Goal: Information Seeking & Learning: Learn about a topic

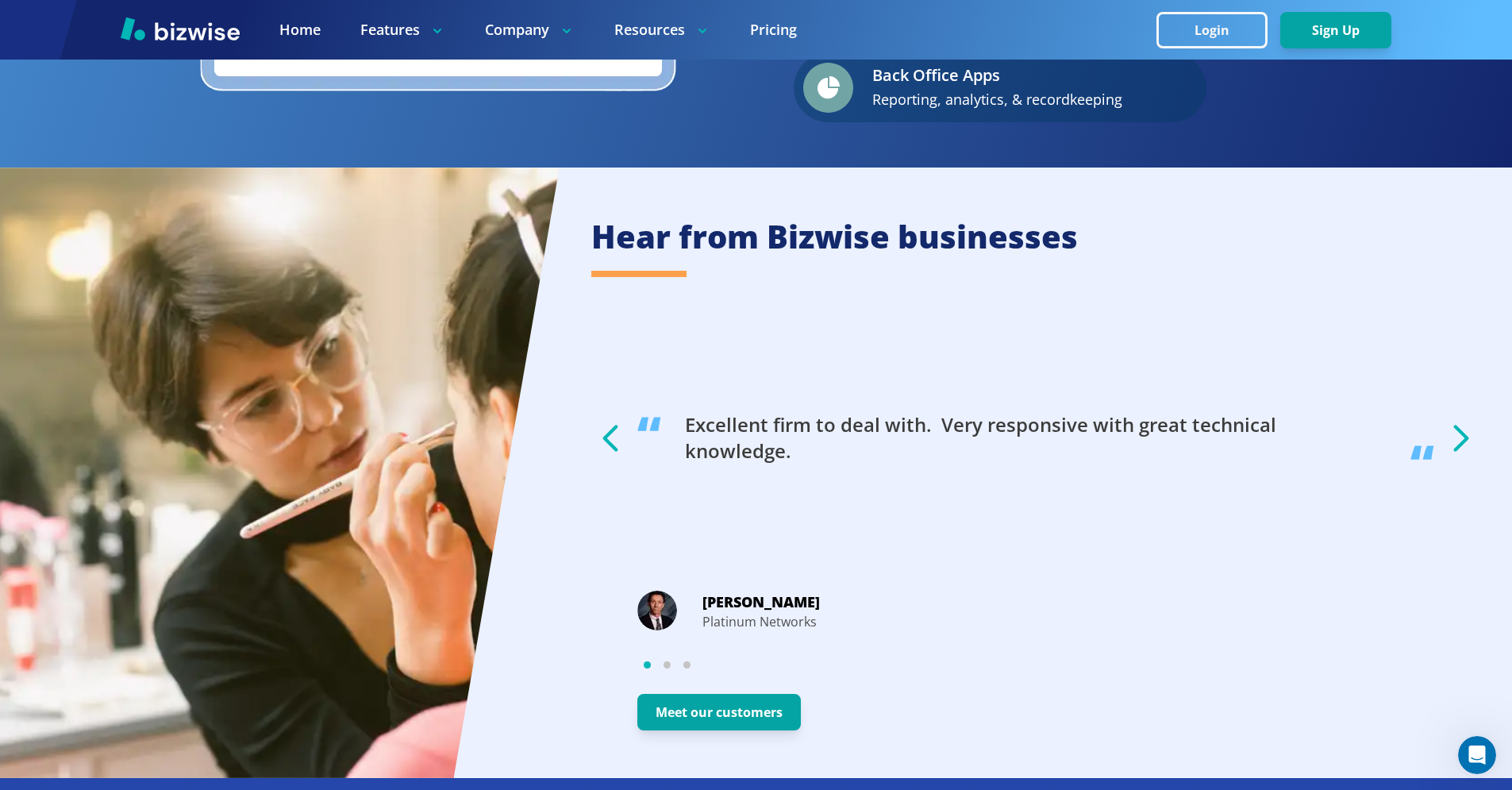
scroll to position [2703, 0]
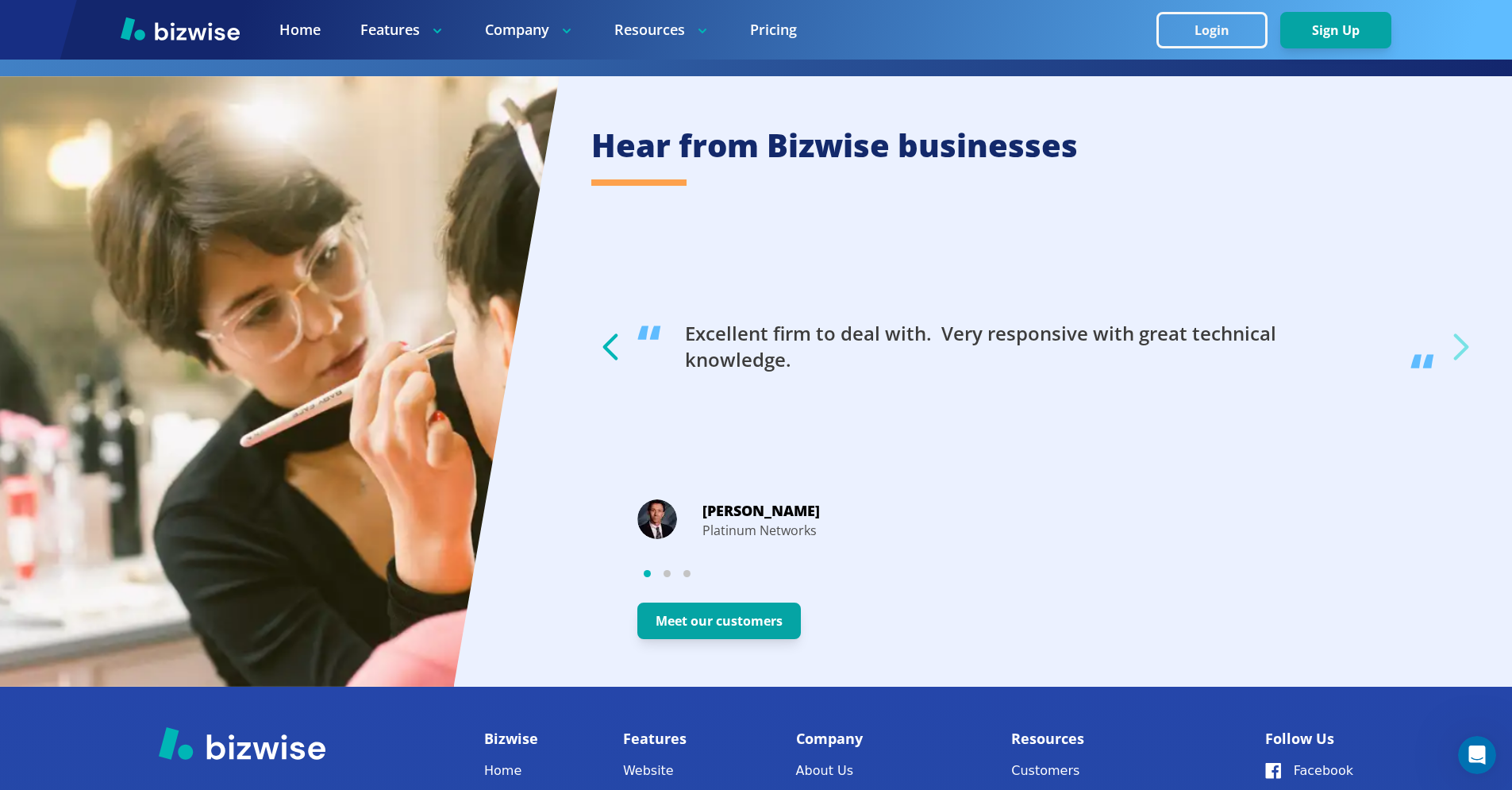
click at [1468, 343] on icon "button" at bounding box center [1460, 346] width 39 height 39
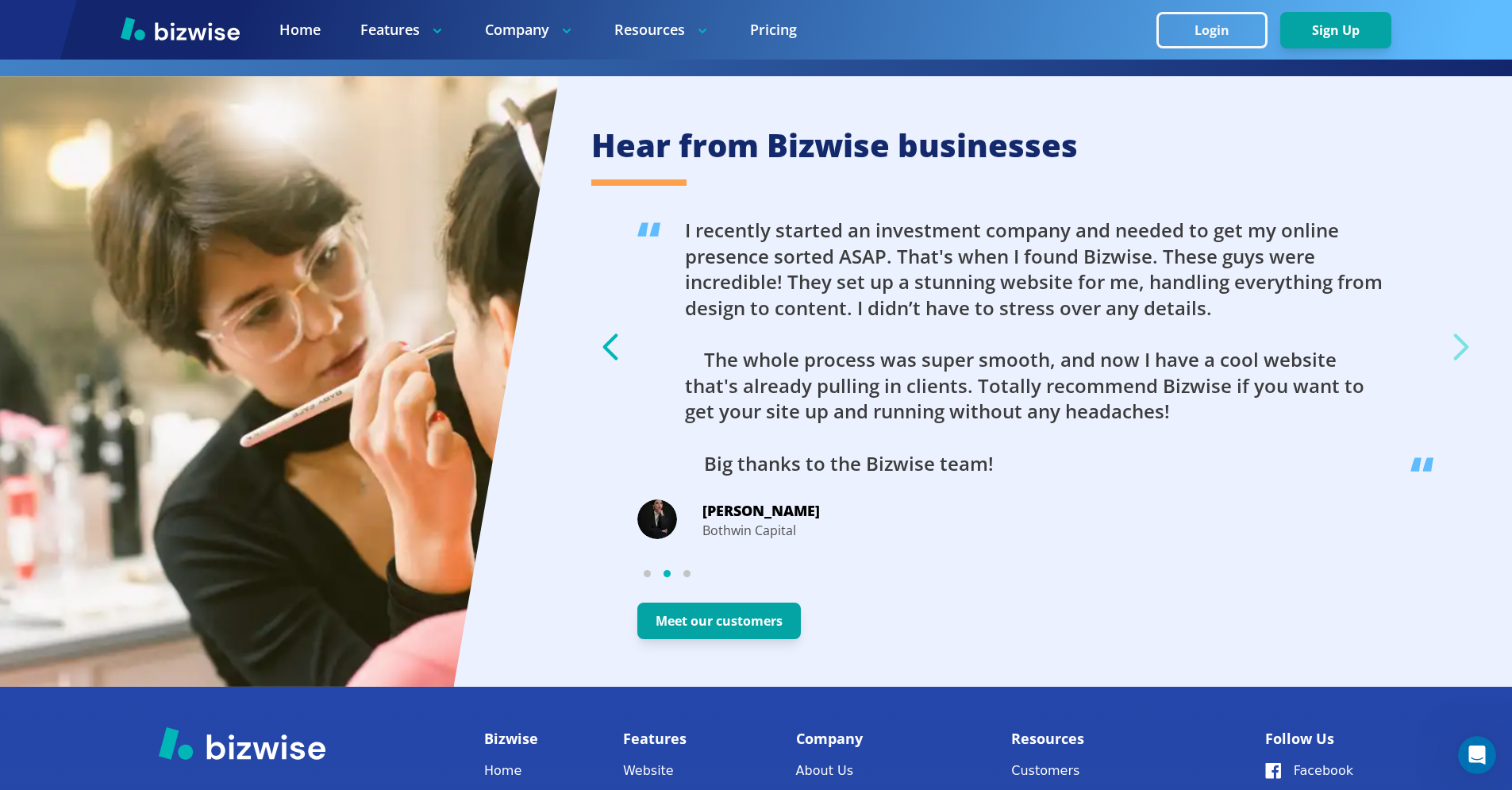
click at [1468, 344] on icon "button" at bounding box center [1460, 346] width 39 height 39
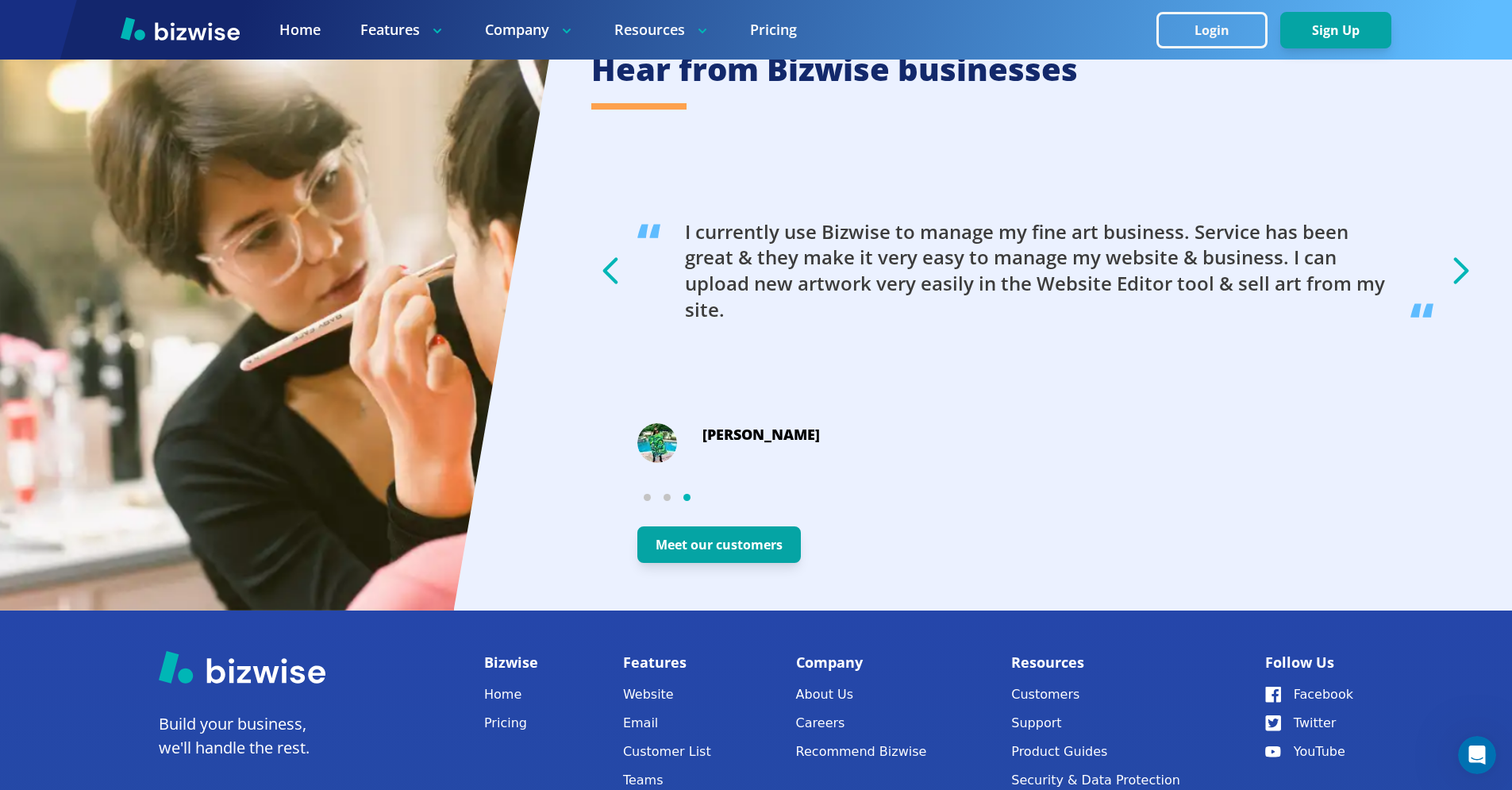
scroll to position [2968, 0]
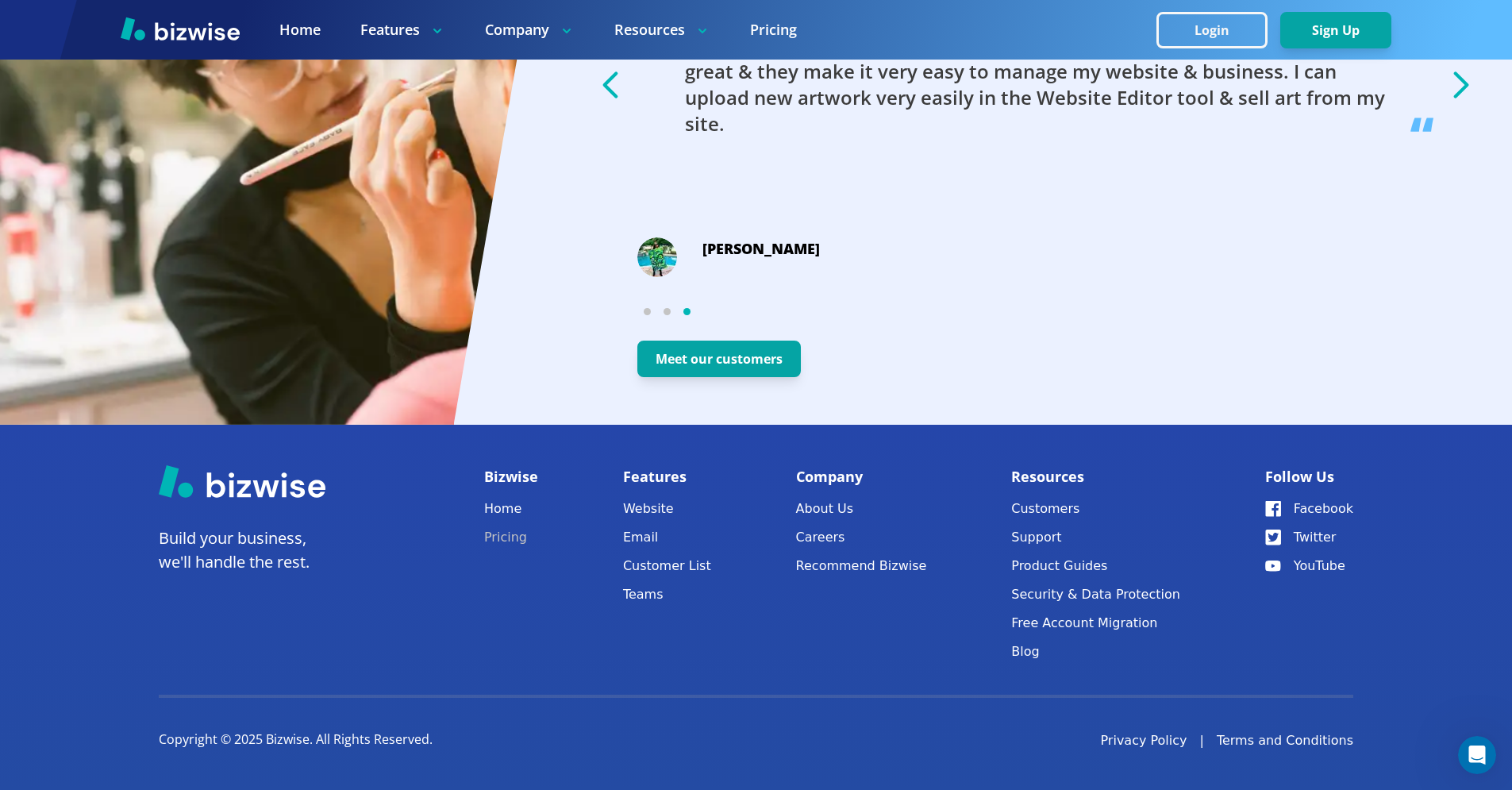
click at [510, 531] on link "Pricing" at bounding box center [511, 537] width 54 height 22
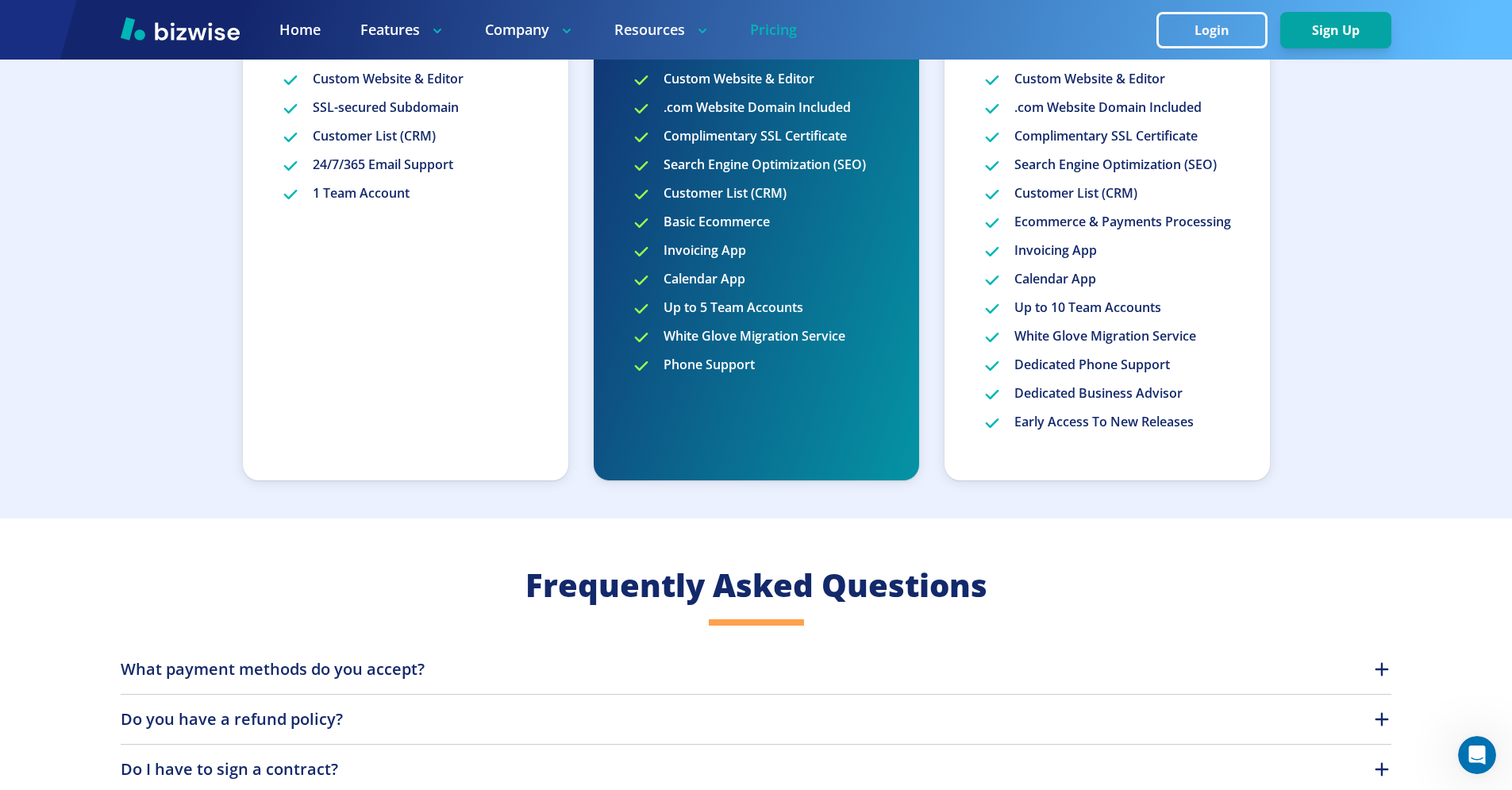
scroll to position [519, 0]
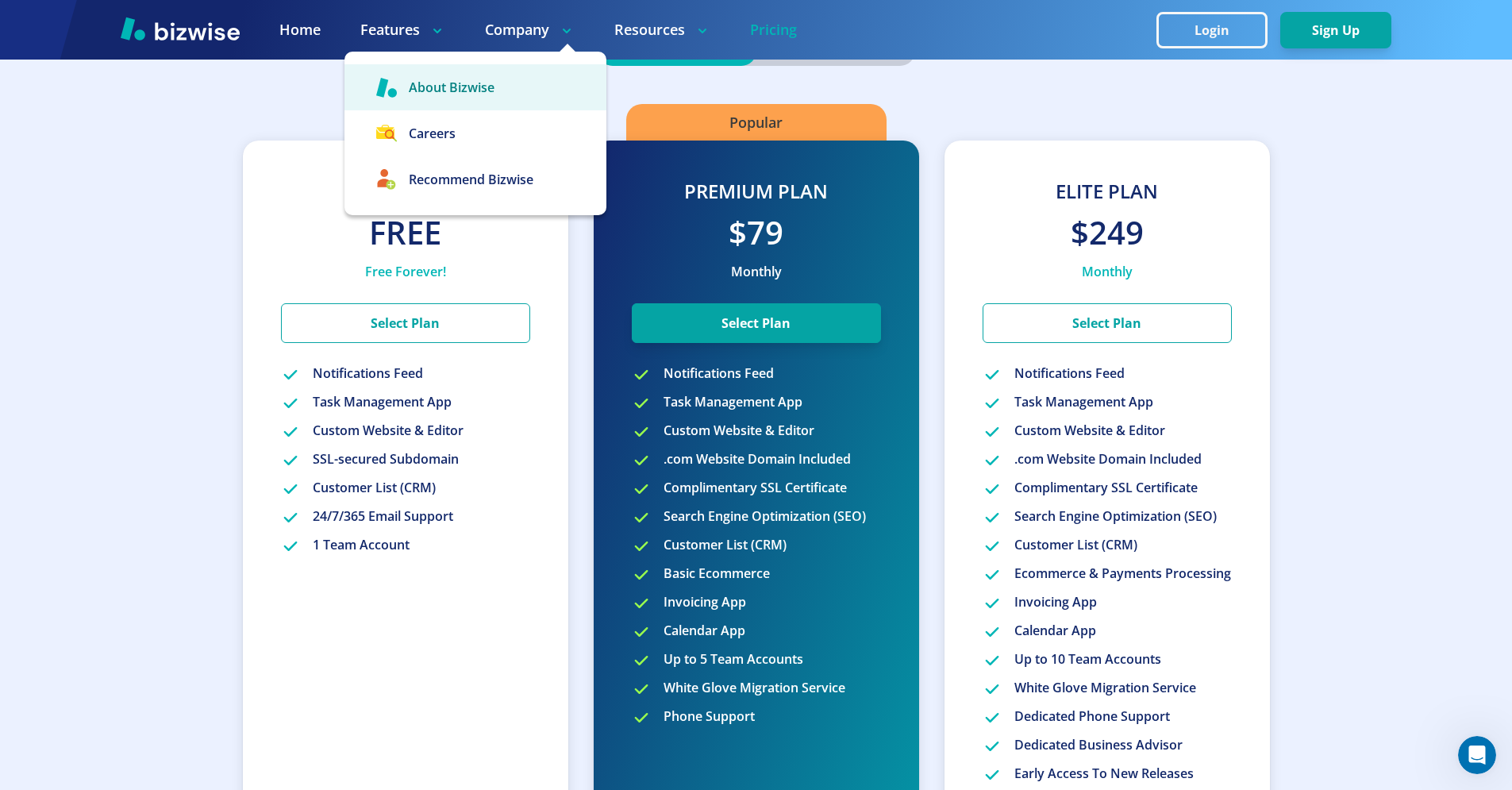
click at [460, 80] on link "About Bizwise" at bounding box center [475, 88] width 262 height 46
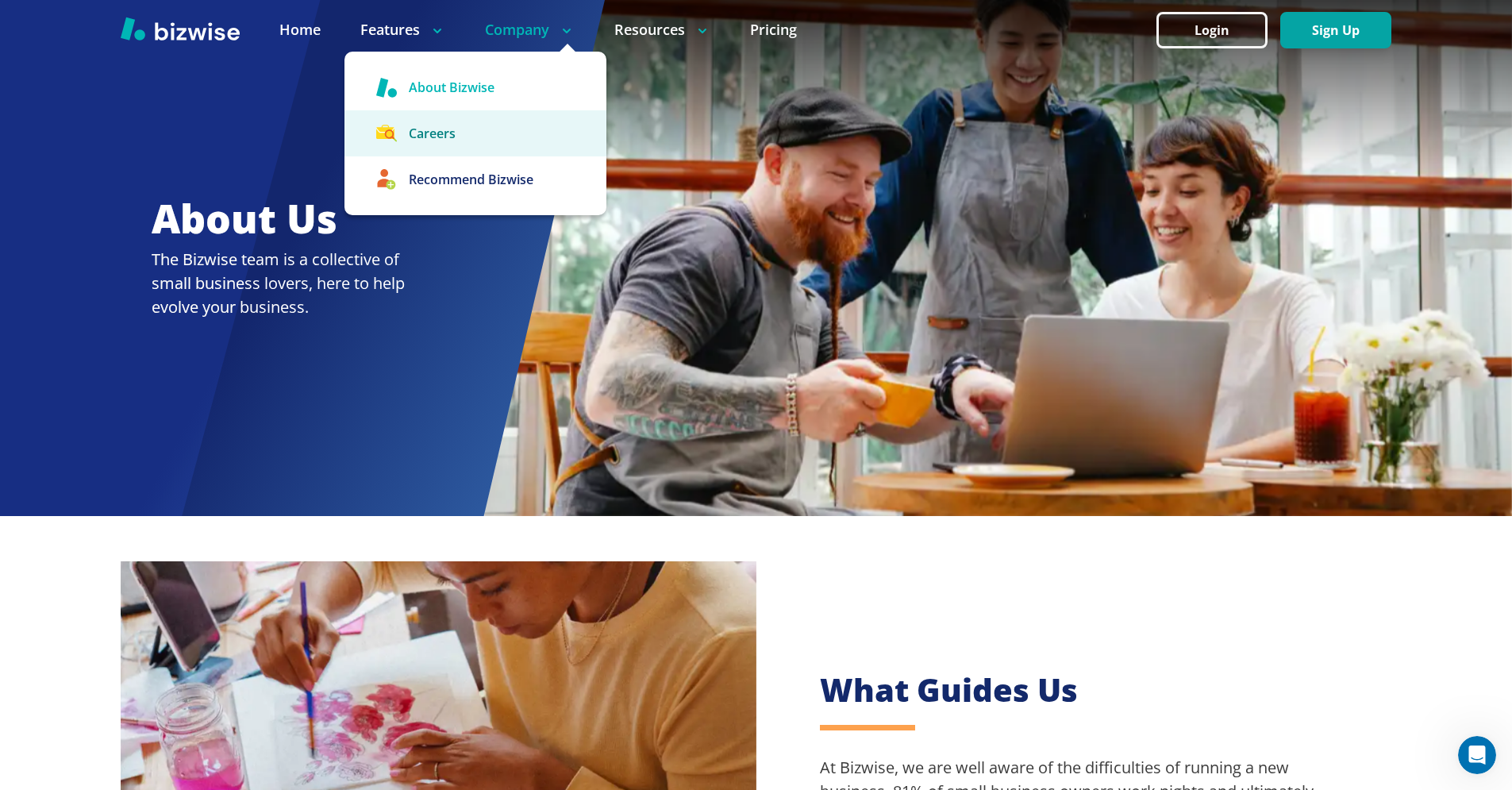
click at [500, 142] on link "Careers" at bounding box center [475, 134] width 262 height 46
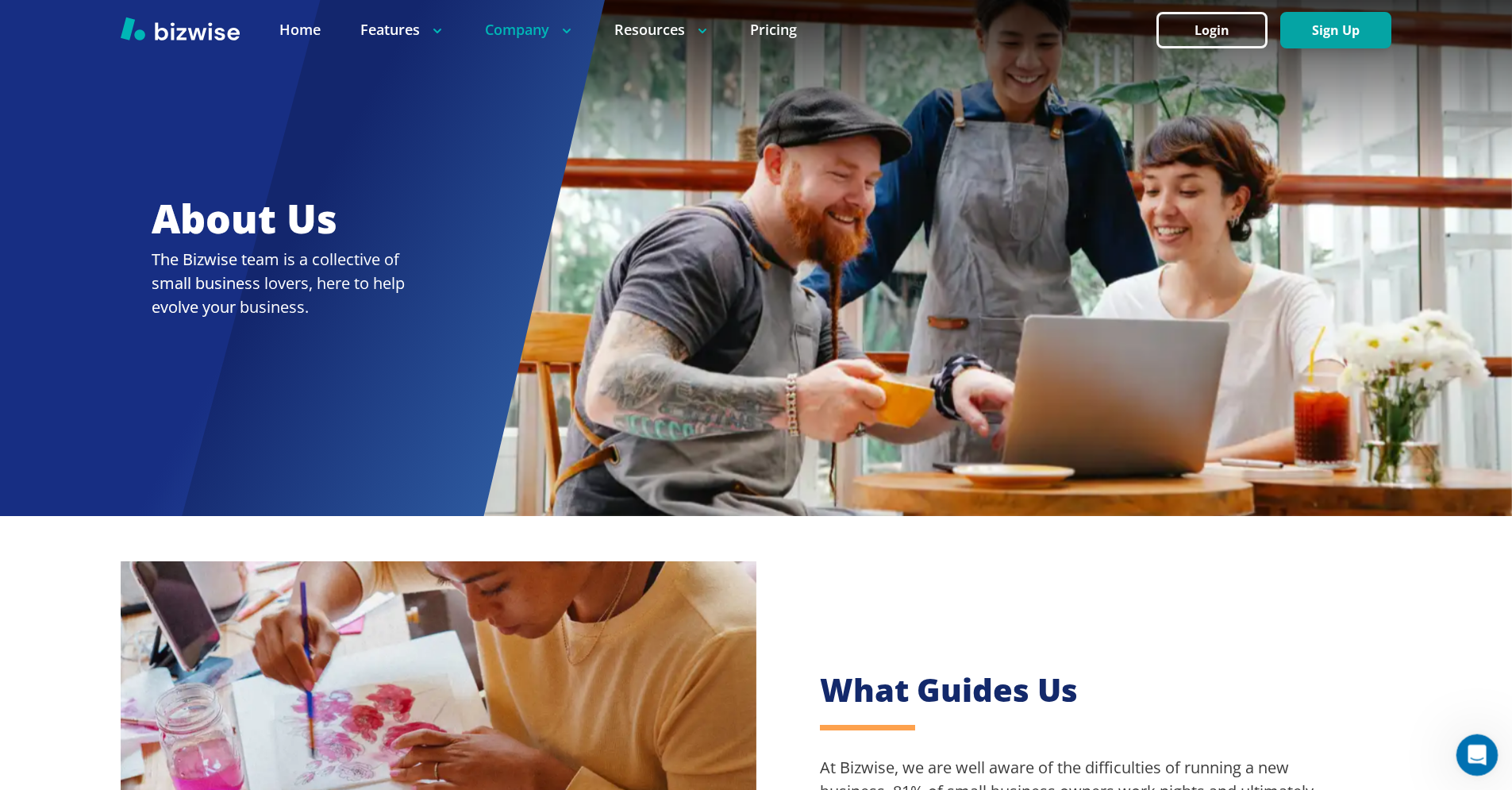
click at [1476, 745] on icon "Open Intercom Messenger" at bounding box center [1474, 752] width 26 height 26
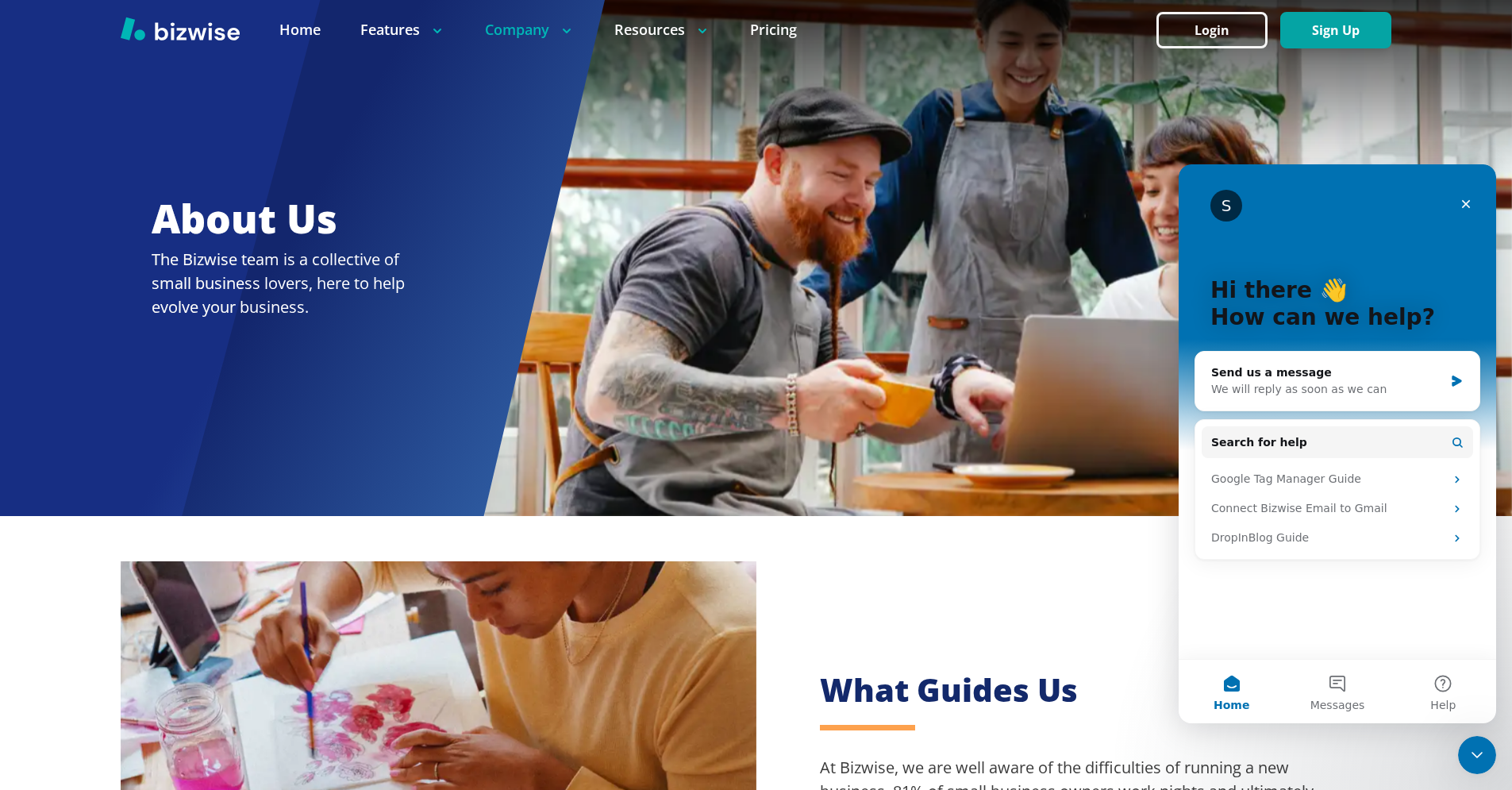
click at [1175, 612] on div "What Guides Us At Bizwise, we are well aware of the difficulties of running a n…" at bounding box center [756, 759] width 1512 height 487
click at [1471, 207] on icon "Close" at bounding box center [1466, 203] width 13 height 13
